Goal: Complete application form

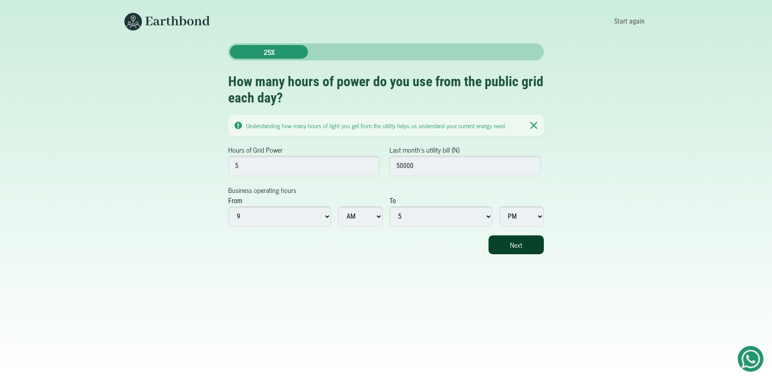
click at [526, 245] on button "Next" at bounding box center [516, 245] width 55 height 19
